Goal: Information Seeking & Learning: Learn about a topic

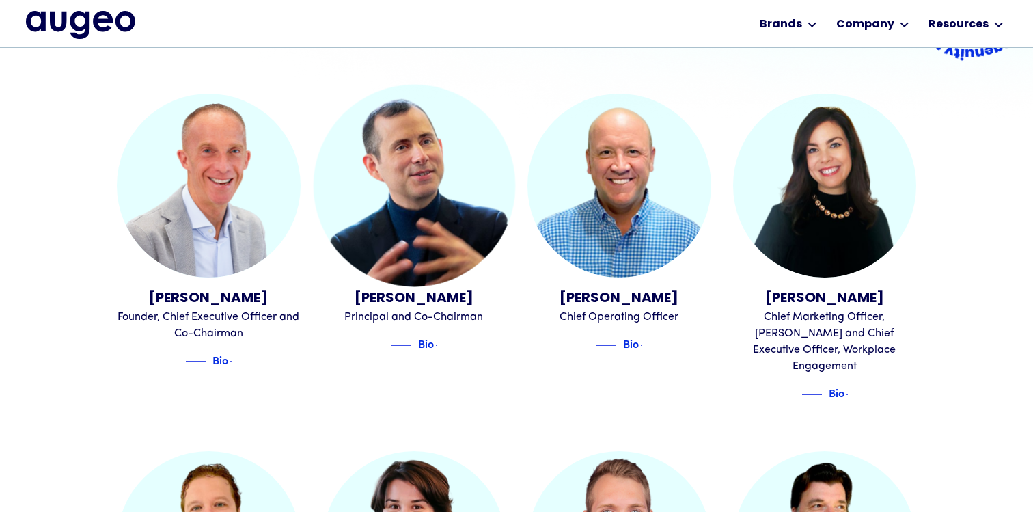
scroll to position [363, 0]
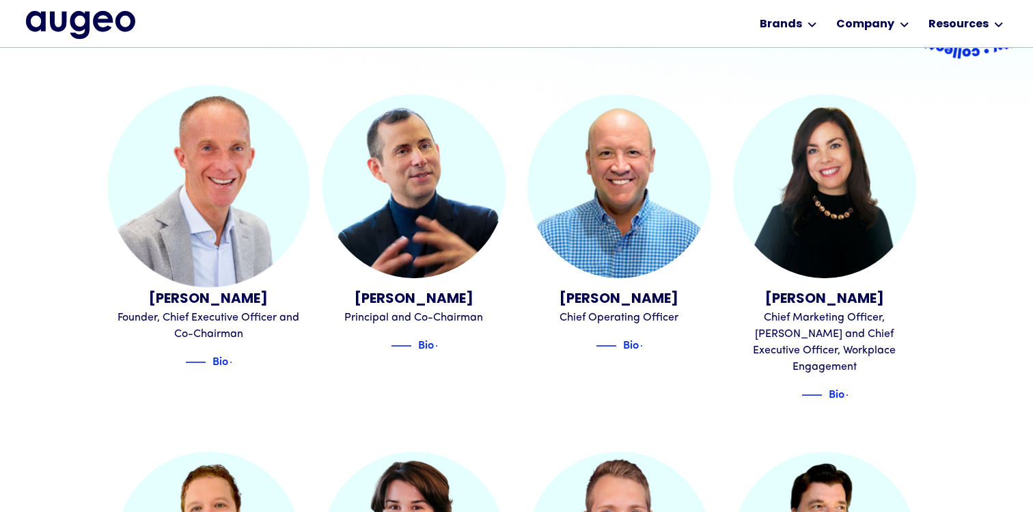
click at [249, 278] on link "David Kristal Founder, Chief Executive Officer and Co-Chairman Bio" at bounding box center [209, 231] width 184 height 275
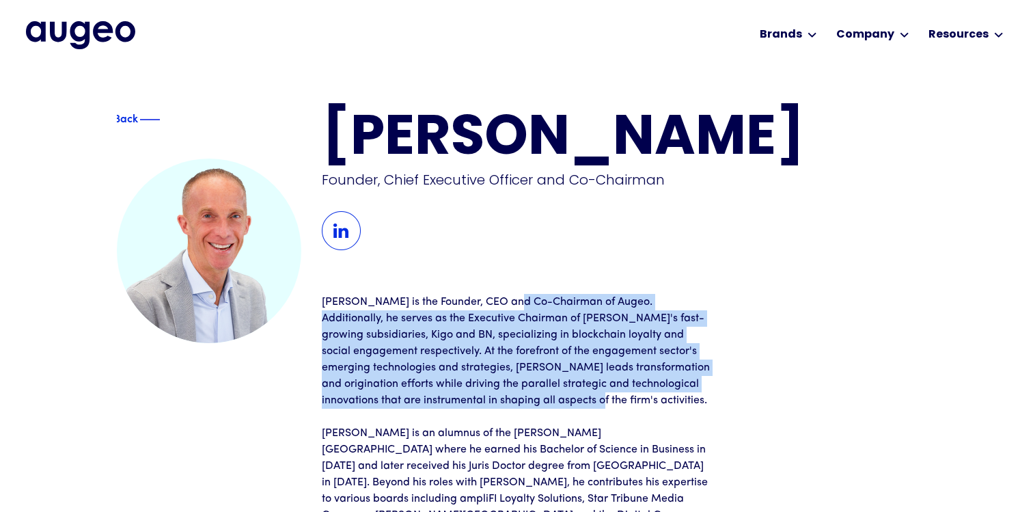
drag, startPoint x: 513, startPoint y: 297, endPoint x: 529, endPoint y: 399, distance: 103.1
click at [529, 399] on p "[PERSON_NAME] is the Founder, CEO and Co-Chairman of Augeo. Additionally, he se…" at bounding box center [516, 351] width 389 height 115
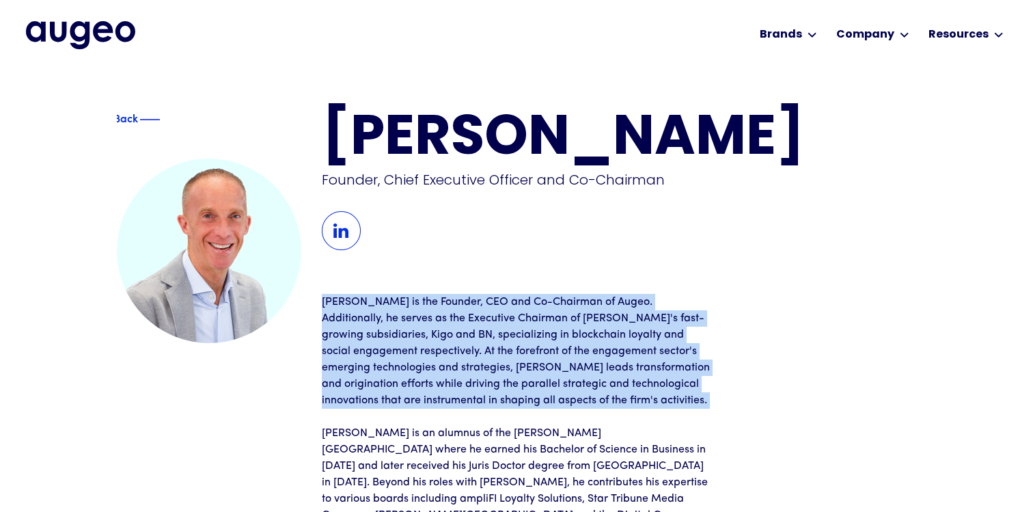
drag, startPoint x: 529, startPoint y: 399, endPoint x: 486, endPoint y: 293, distance: 114.6
click at [486, 293] on div "[PERSON_NAME] Founder, Chief Executive Officer and Co-Chairman [PERSON_NAME] is…" at bounding box center [619, 391] width 594 height 559
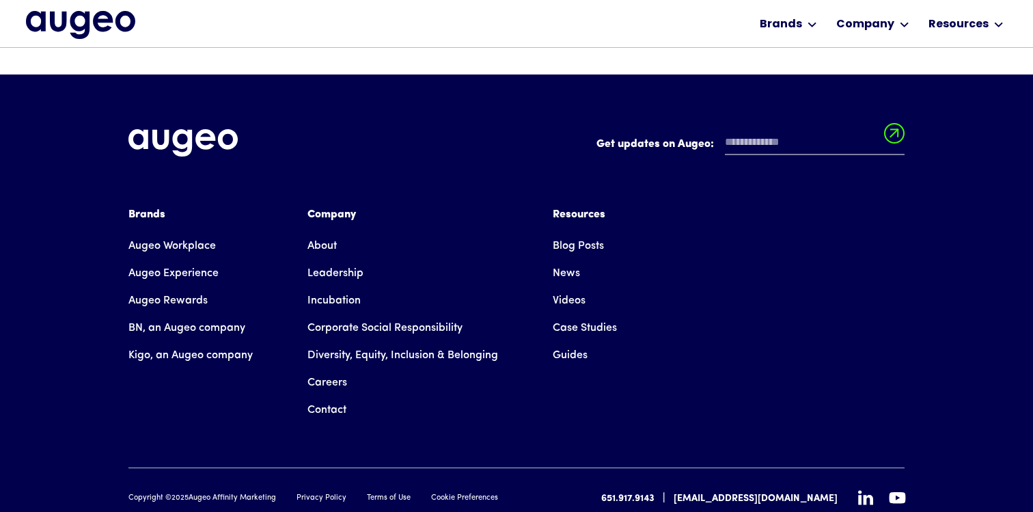
scroll to position [663, 0]
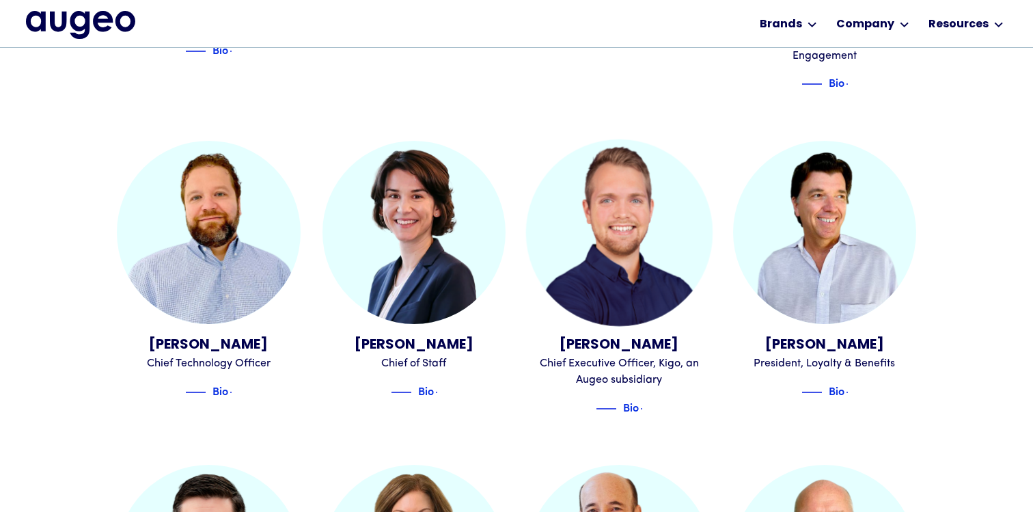
scroll to position [674, 0]
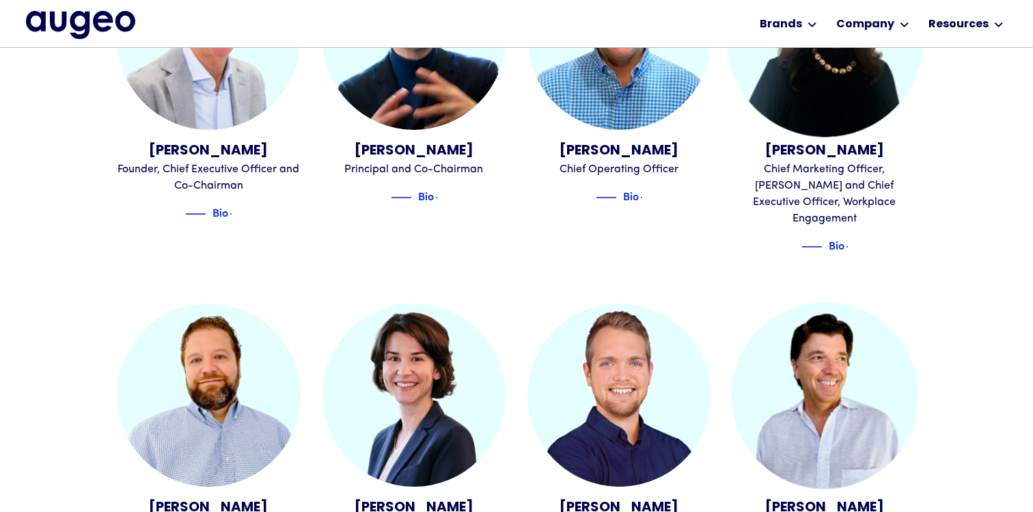
click at [822, 125] on img at bounding box center [825, 38] width 198 height 198
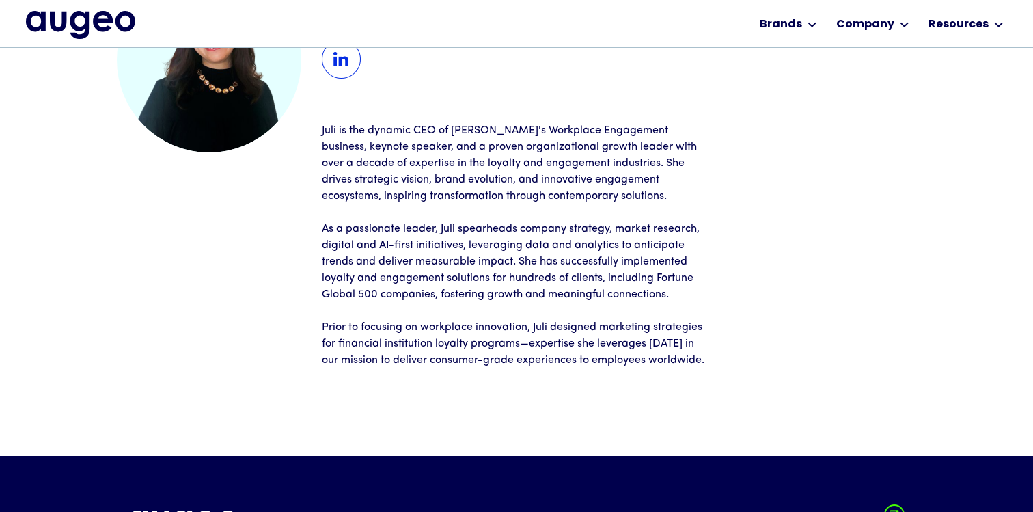
click at [355, 64] on img at bounding box center [341, 59] width 39 height 39
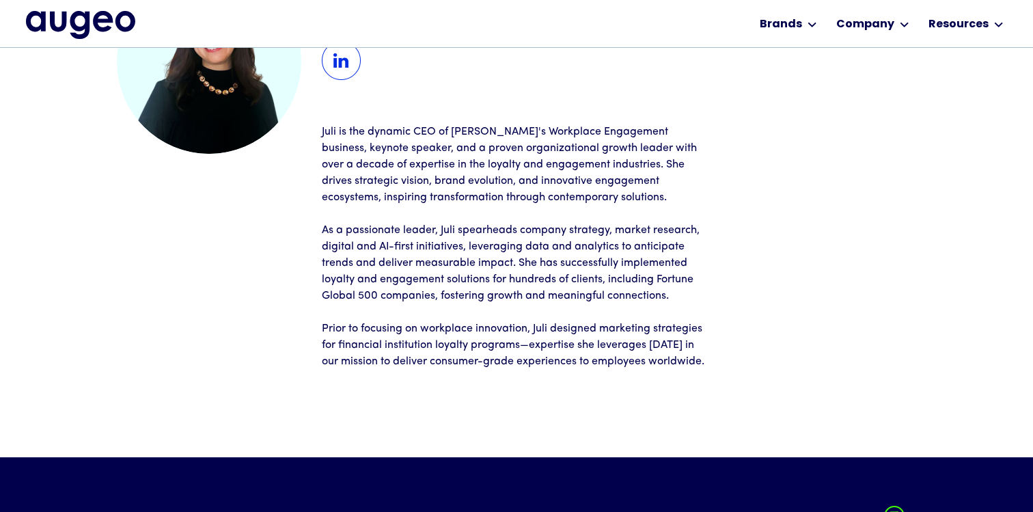
scroll to position [169, 0]
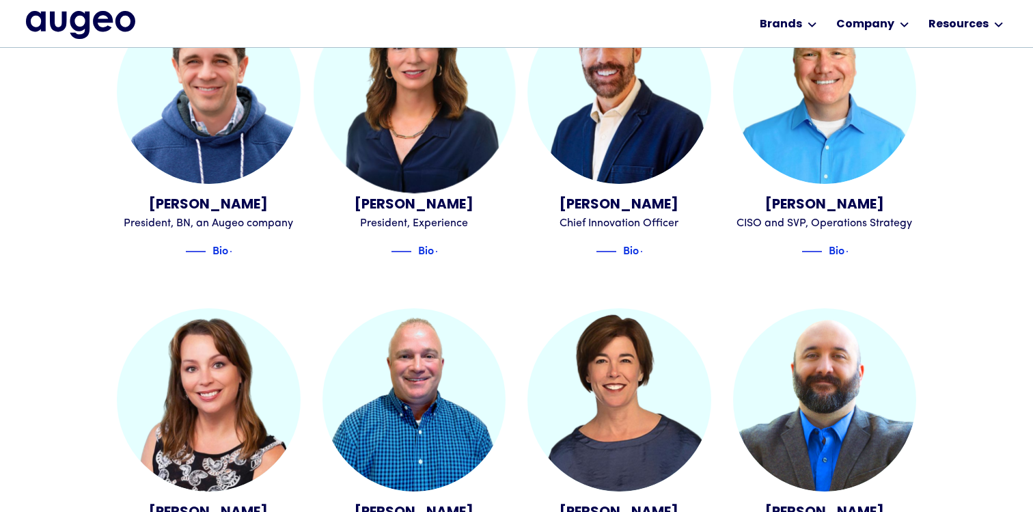
scroll to position [1137, 0]
